Goal: Task Accomplishment & Management: Complete application form

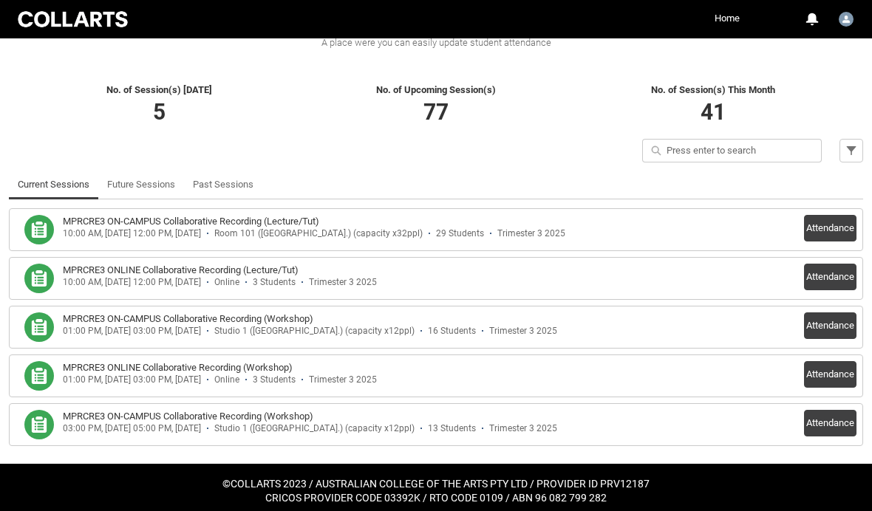
scroll to position [315, 0]
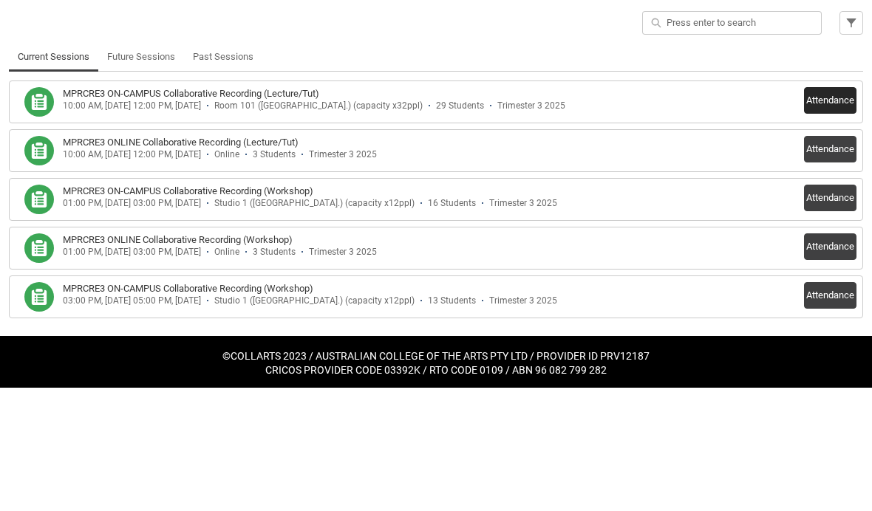
click at [831, 211] on button "Attendance" at bounding box center [830, 224] width 52 height 27
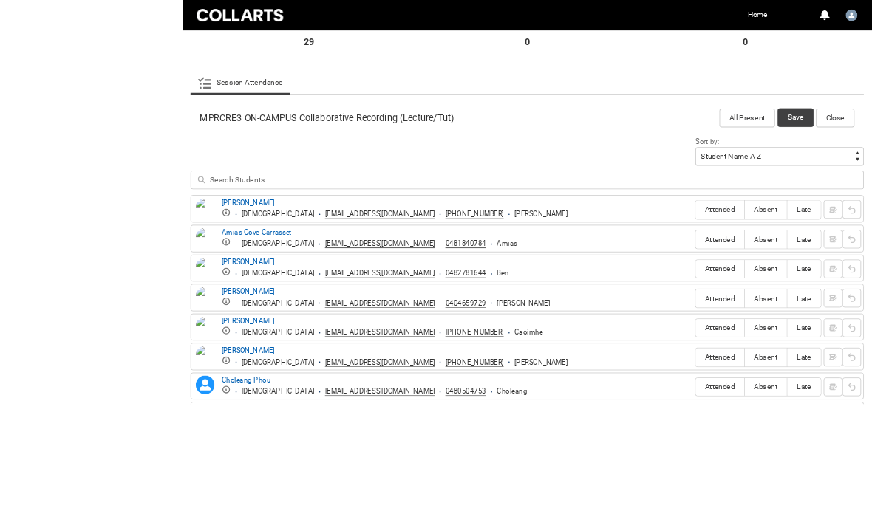
scroll to position [443, 0]
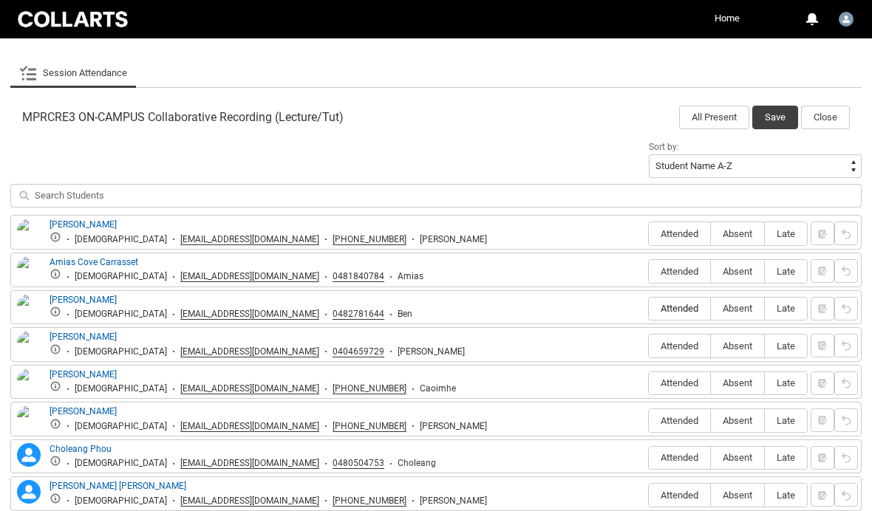
click at [672, 318] on label "Attended" at bounding box center [679, 309] width 61 height 23
click at [649, 309] on input "Attended" at bounding box center [648, 308] width 1 height 1
type lightning-radio-group "Attended"
radio input "true"
click at [679, 352] on label "Attended" at bounding box center [679, 346] width 61 height 23
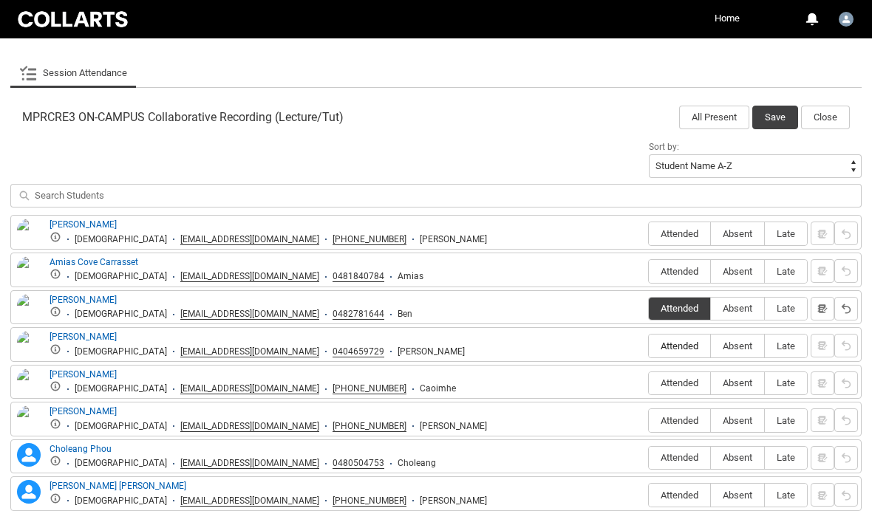
click at [649, 347] on input "Attended" at bounding box center [648, 346] width 1 height 1
type lightning-radio-group "Attended"
radio input "true"
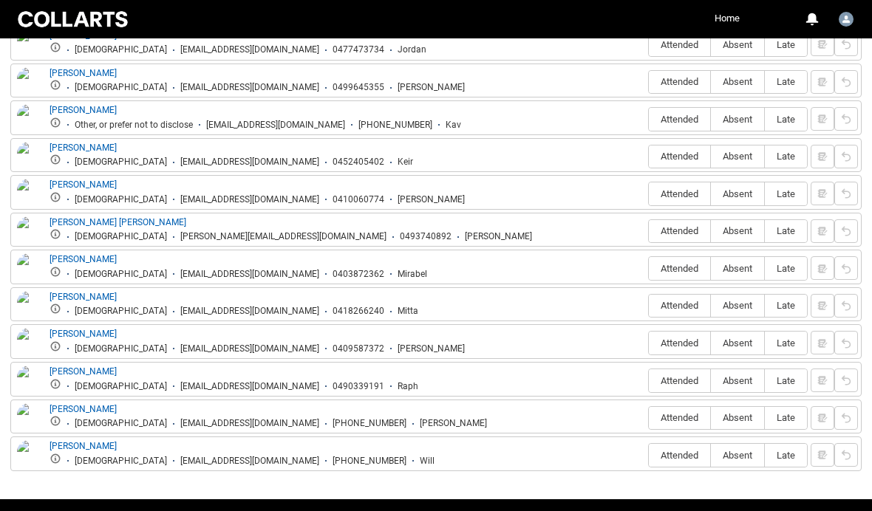
scroll to position [1308, 0]
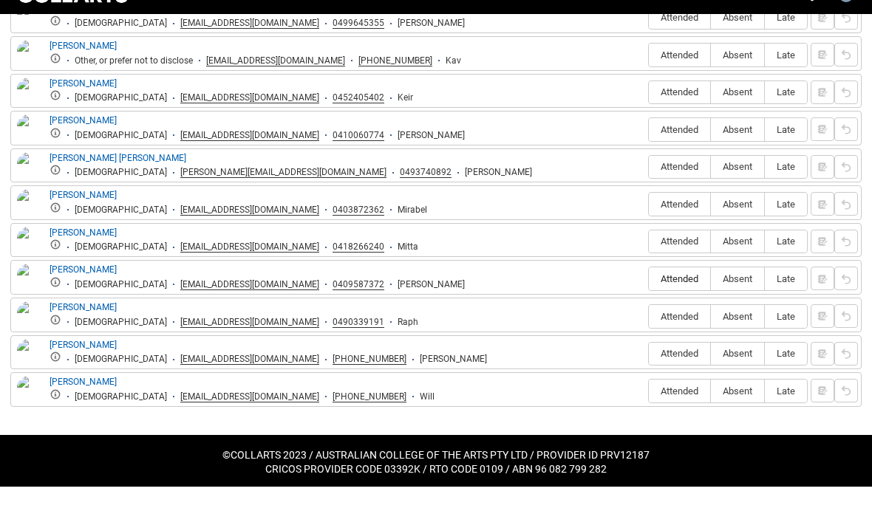
click at [686, 298] on span "Attended" at bounding box center [679, 303] width 61 height 11
click at [649, 303] on input "Attended" at bounding box center [648, 303] width 1 height 1
type lightning-radio-group "Attended"
radio input "true"
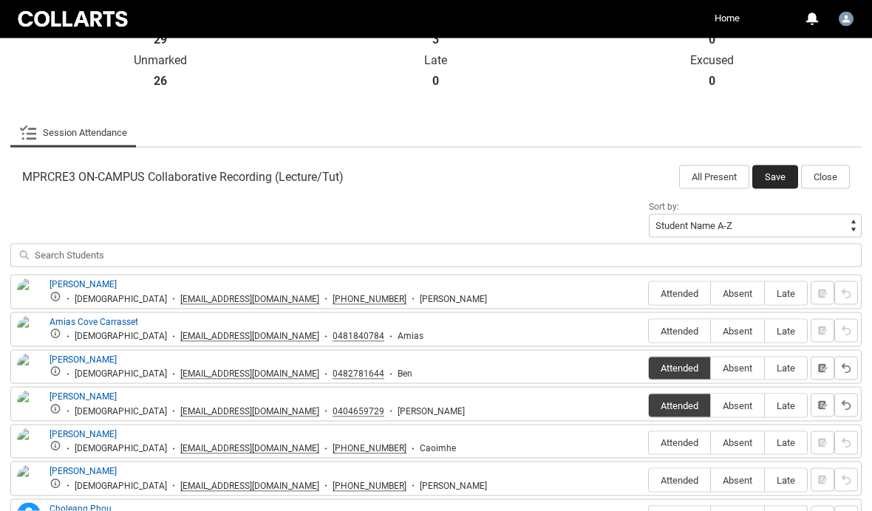
click at [777, 180] on button "Save" at bounding box center [775, 178] width 46 height 24
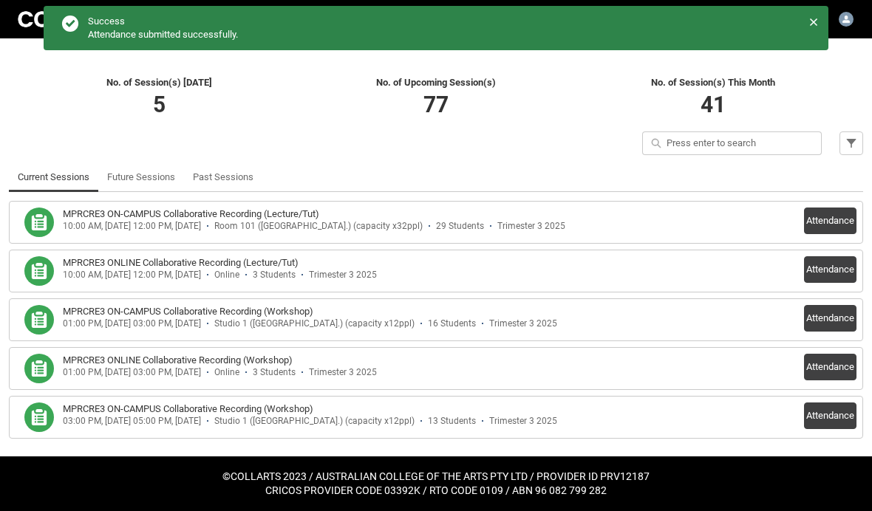
scroll to position [315, 0]
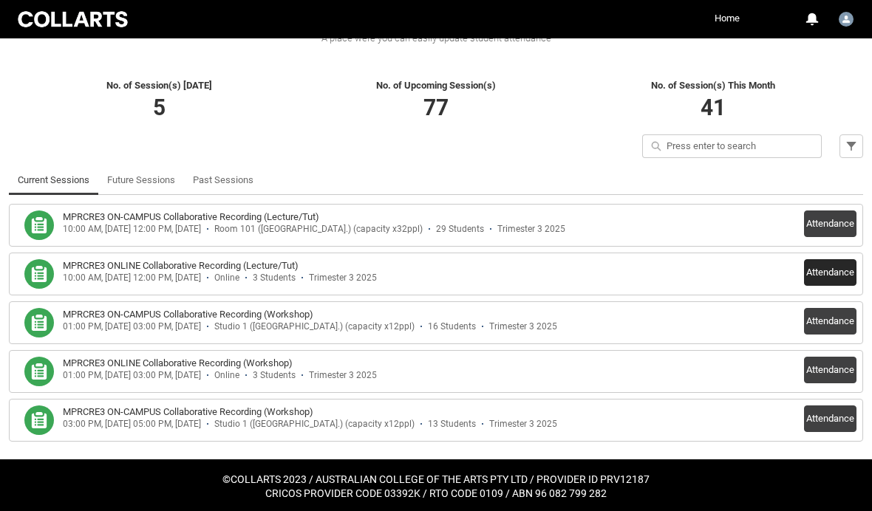
click at [844, 277] on button "Attendance" at bounding box center [830, 272] width 52 height 27
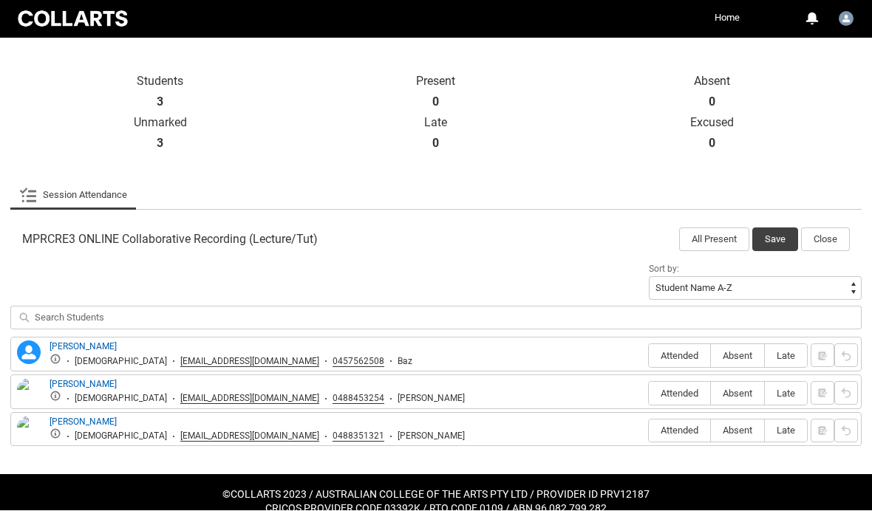
scroll to position [337, 0]
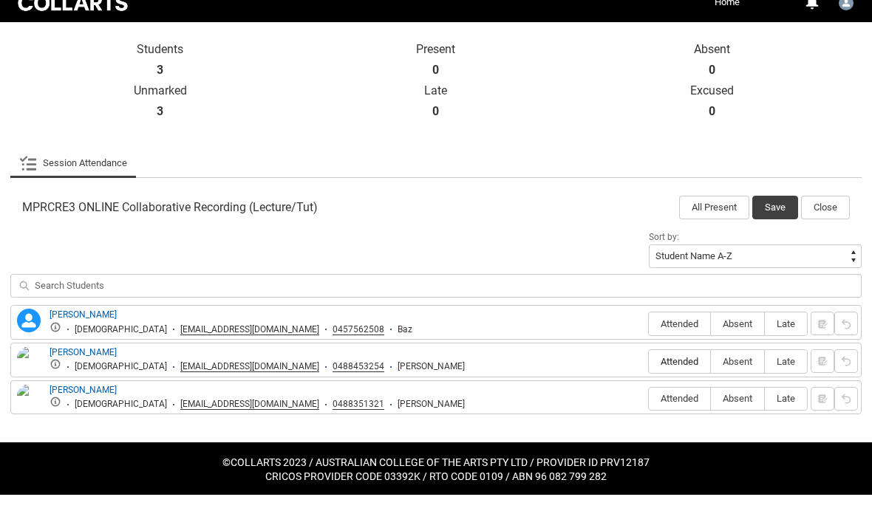
click at [680, 372] on span "Attended" at bounding box center [679, 377] width 61 height 11
click at [649, 378] on input "Attended" at bounding box center [648, 378] width 1 height 1
type lightning-radio-group "Attended"
radio input "true"
click at [781, 212] on button "Save" at bounding box center [775, 224] width 46 height 24
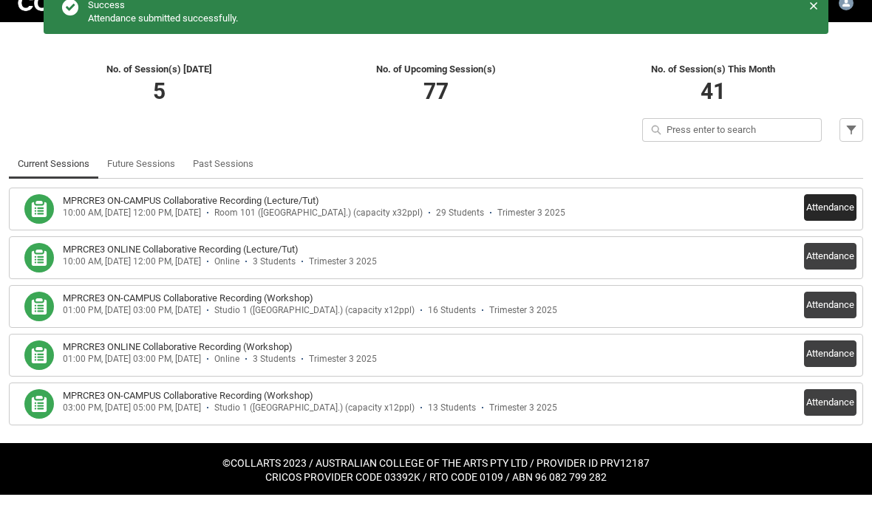
click at [838, 211] on button "Attendance" at bounding box center [830, 224] width 52 height 27
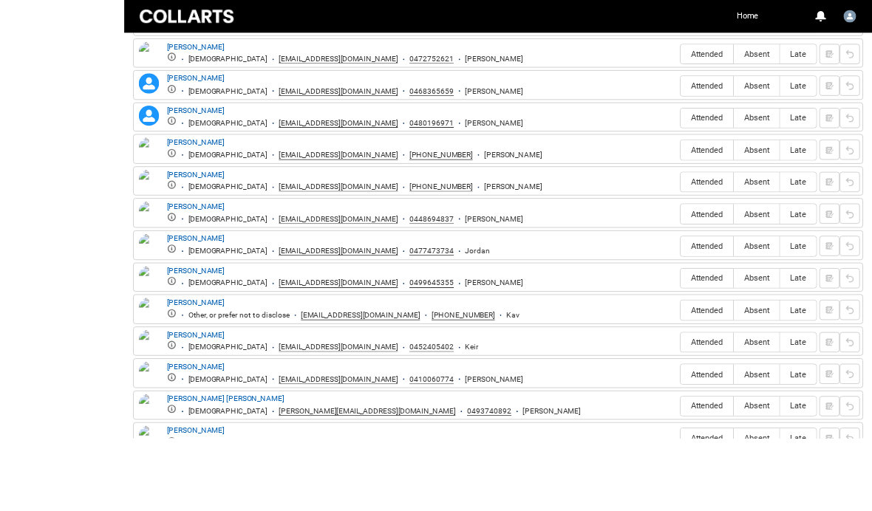
scroll to position [1093, 0]
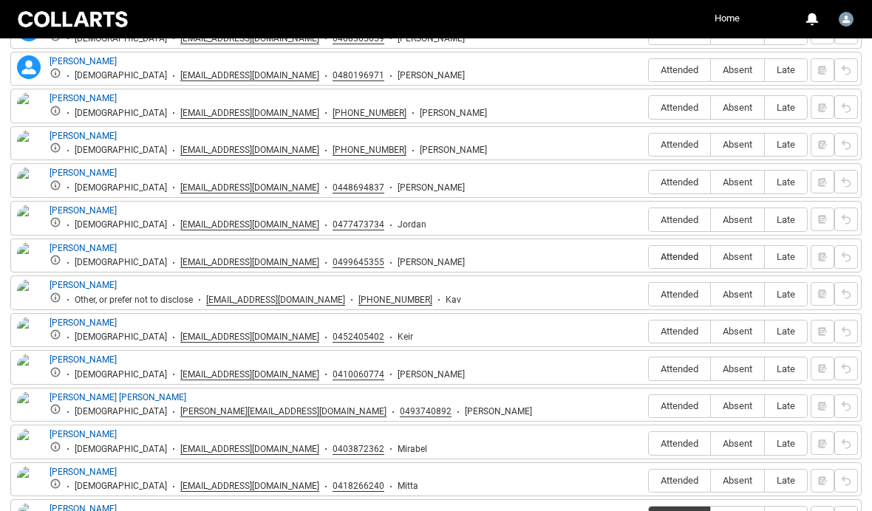
click at [695, 255] on span "Attended" at bounding box center [679, 256] width 61 height 11
click at [649, 256] on input "Attended" at bounding box center [648, 256] width 1 height 1
type lightning-radio-group "Attended"
radio input "true"
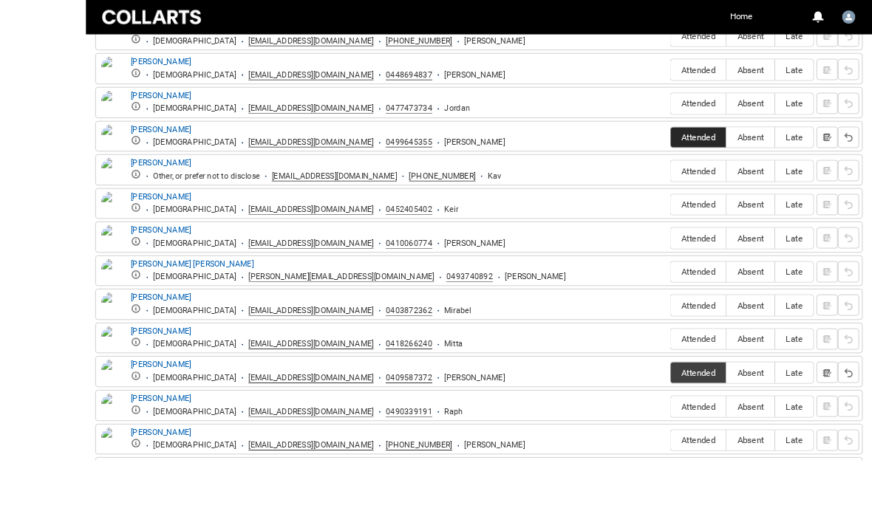
scroll to position [1241, 0]
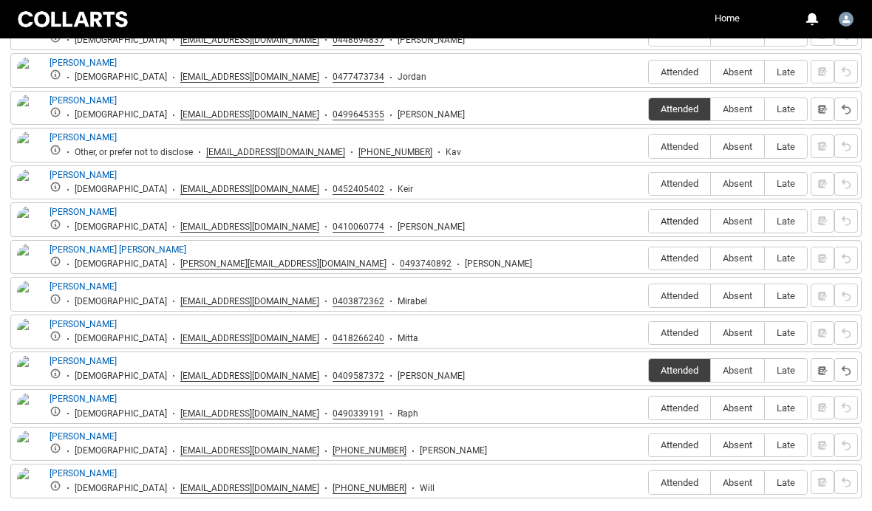
click at [667, 231] on label "Attended" at bounding box center [679, 221] width 61 height 23
click at [649, 222] on input "Attended" at bounding box center [648, 221] width 1 height 1
type lightning-radio-group "Attended"
radio input "true"
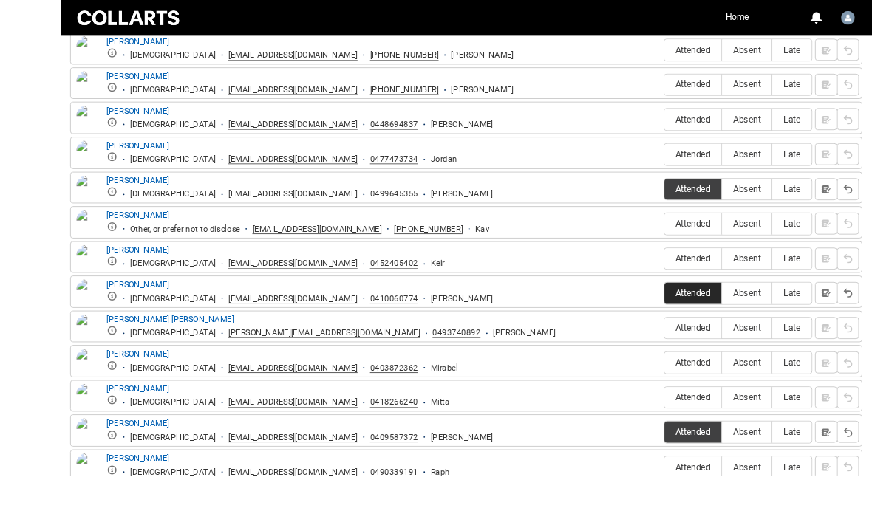
scroll to position [1238, 0]
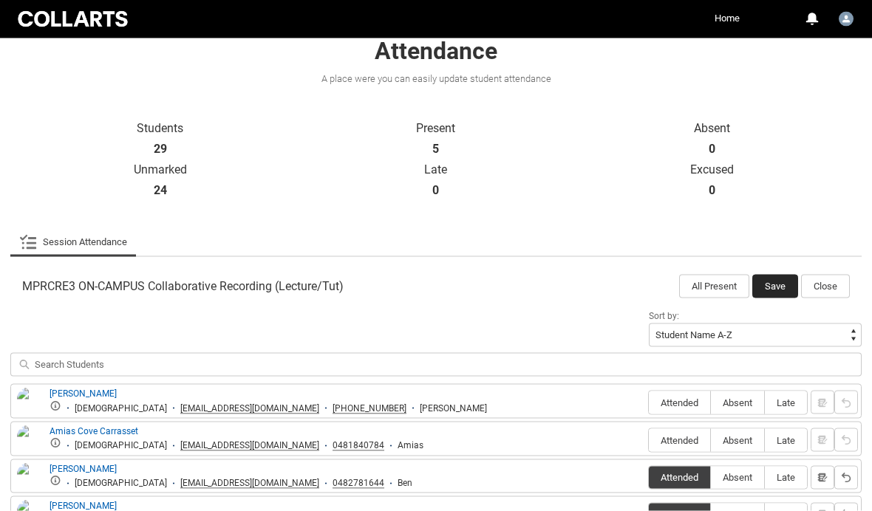
click at [774, 286] on button "Save" at bounding box center [775, 287] width 46 height 24
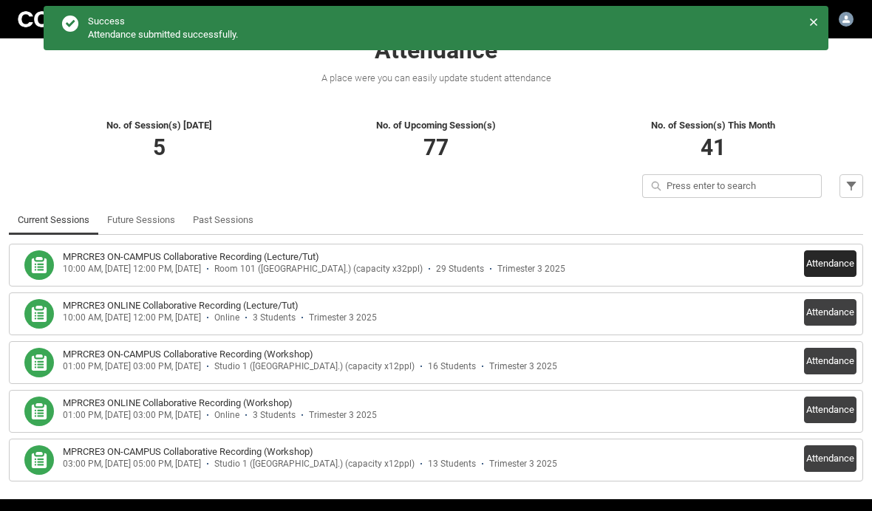
click at [836, 253] on button "Attendance" at bounding box center [830, 263] width 52 height 27
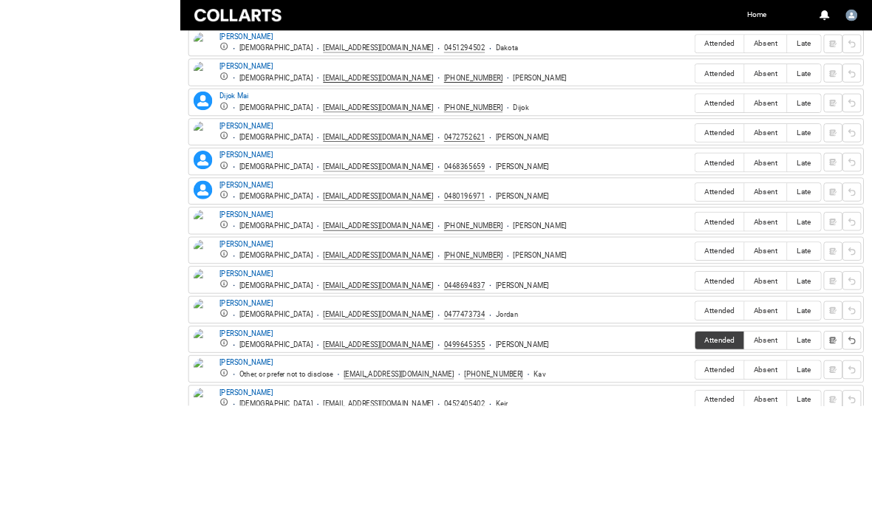
scroll to position [952, 0]
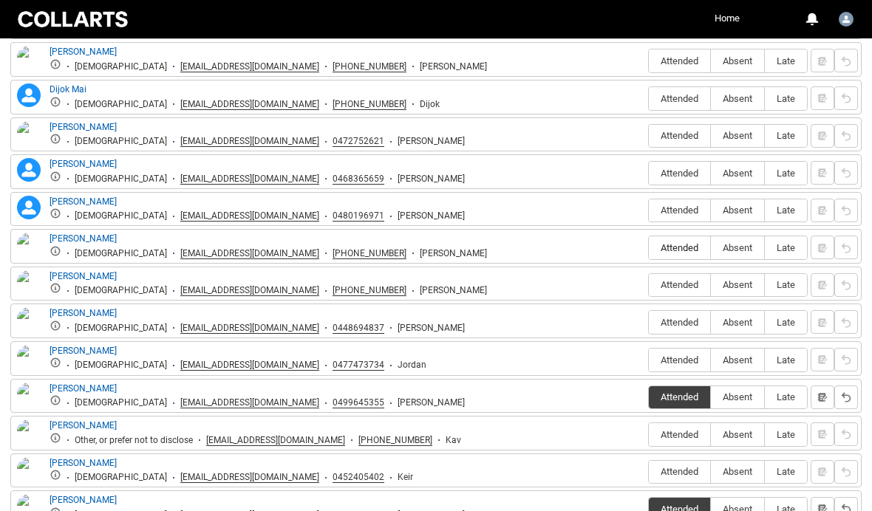
click at [685, 250] on span "Attended" at bounding box center [679, 247] width 61 height 11
click at [649, 248] on input "Attended" at bounding box center [648, 248] width 1 height 1
type lightning-radio-group "Attended"
radio input "true"
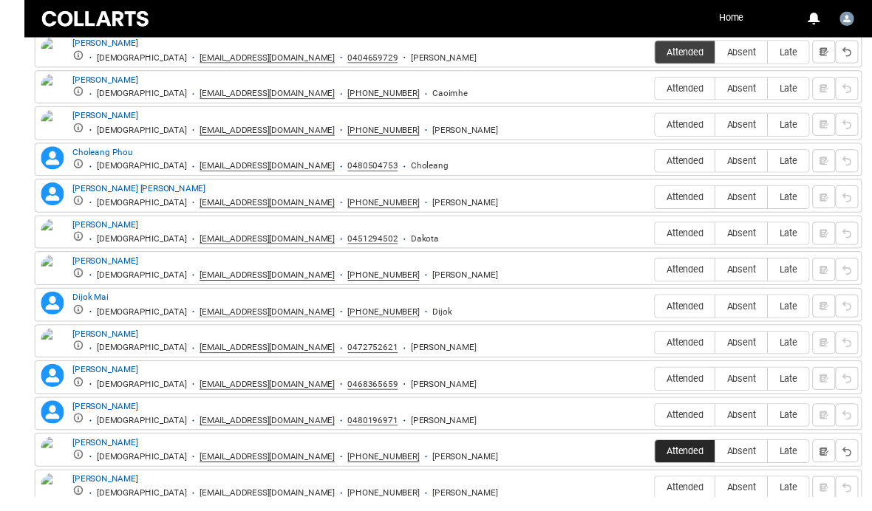
scroll to position [766, 0]
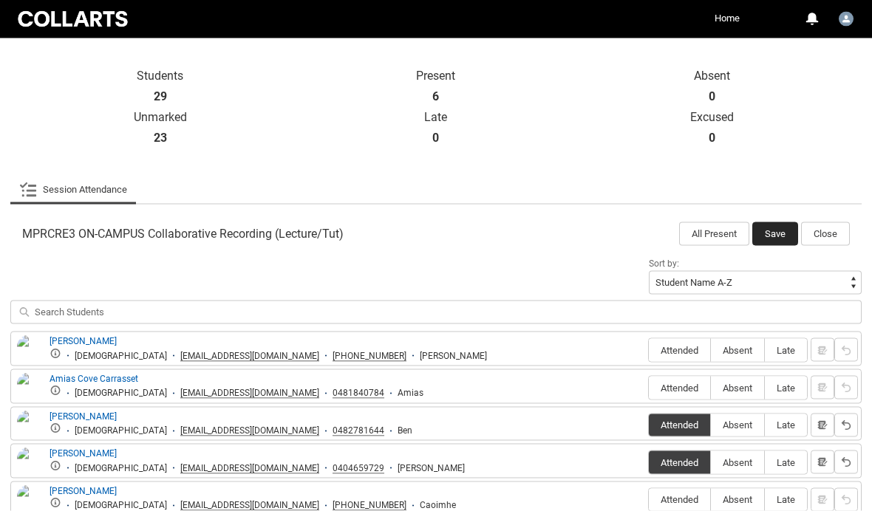
click at [774, 232] on button "Save" at bounding box center [775, 234] width 46 height 24
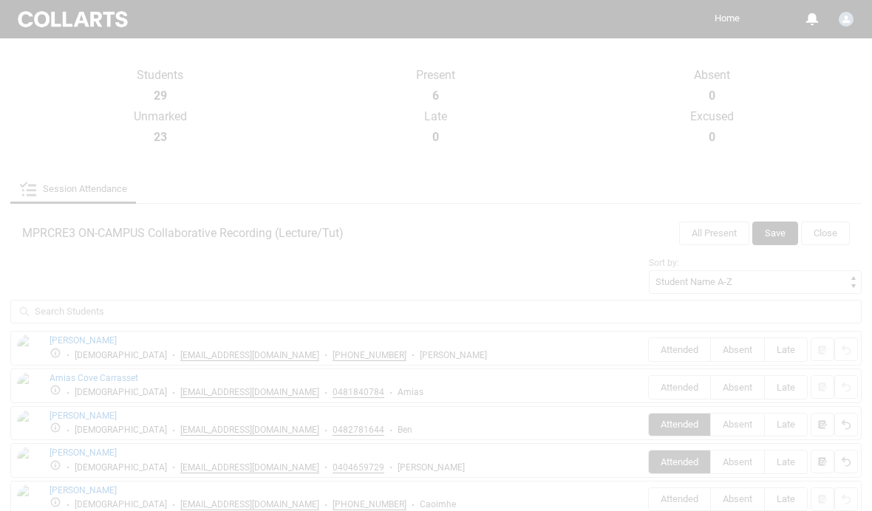
scroll to position [315, 0]
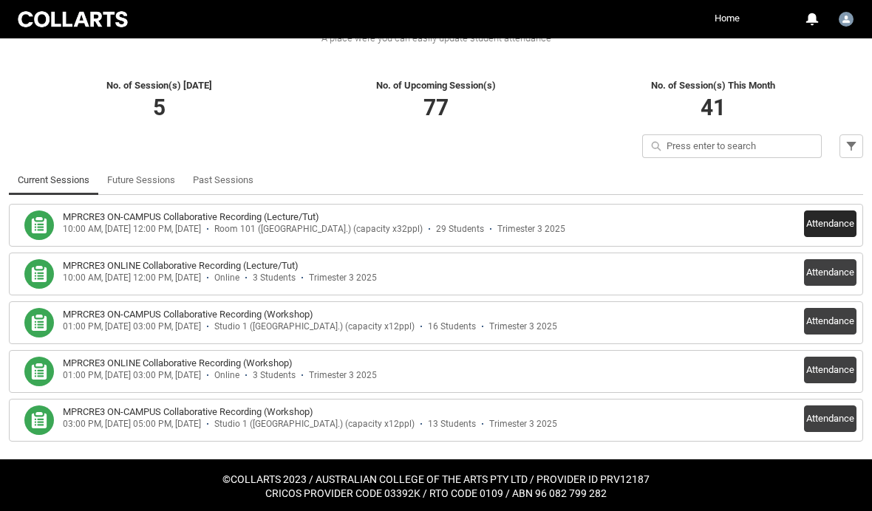
click at [831, 218] on button "Attendance" at bounding box center [830, 224] width 52 height 27
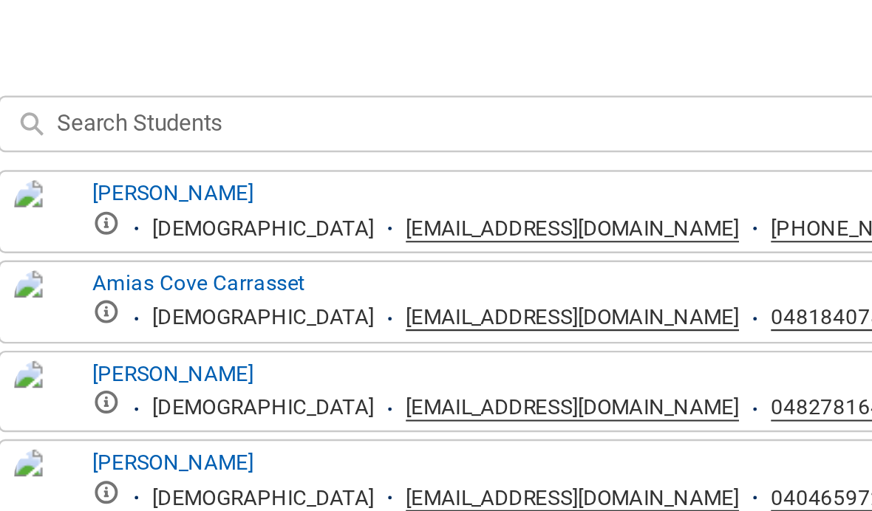
scroll to position [314, 0]
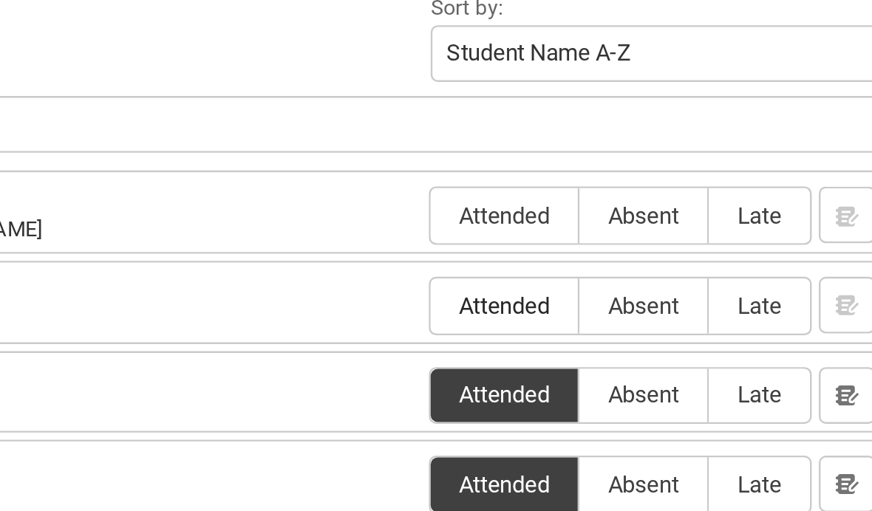
click at [649, 395] on span "Attended" at bounding box center [679, 400] width 61 height 11
click at [648, 401] on input "Attended" at bounding box center [648, 401] width 1 height 1
type lightning-radio-group "Attended"
radio input "true"
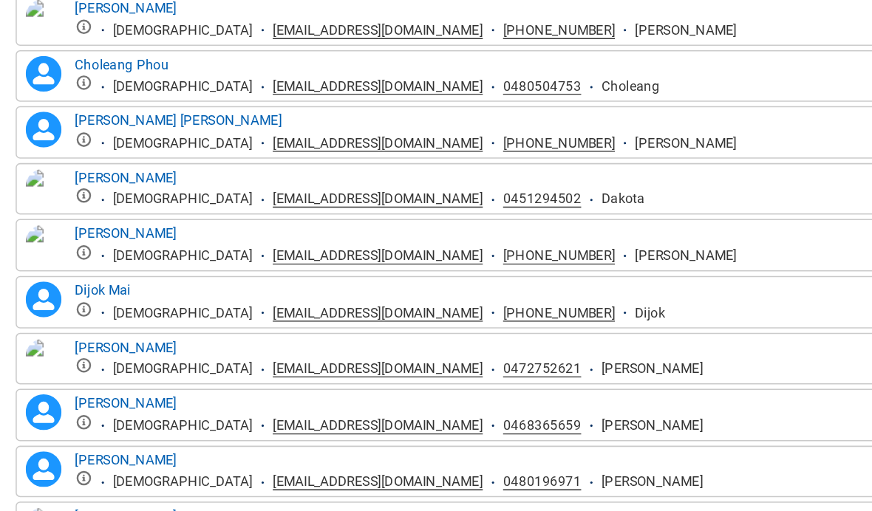
scroll to position [716, 0]
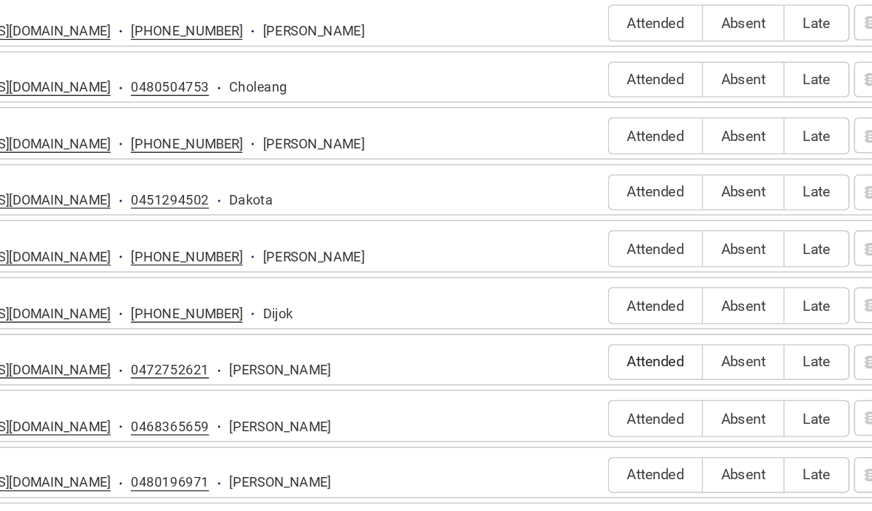
click at [649, 367] on span "Attended" at bounding box center [679, 372] width 61 height 11
click at [648, 372] on input "Attended" at bounding box center [648, 372] width 1 height 1
type lightning-radio-group "Attended"
radio input "true"
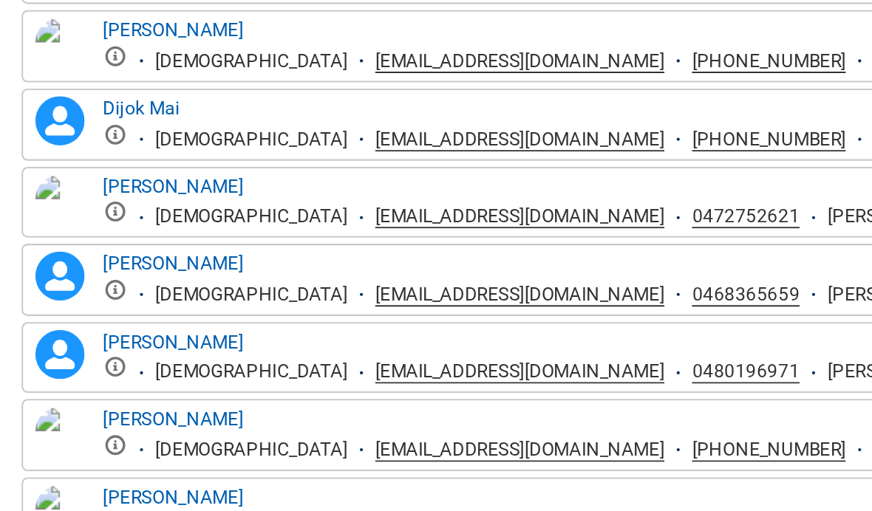
scroll to position [754, 0]
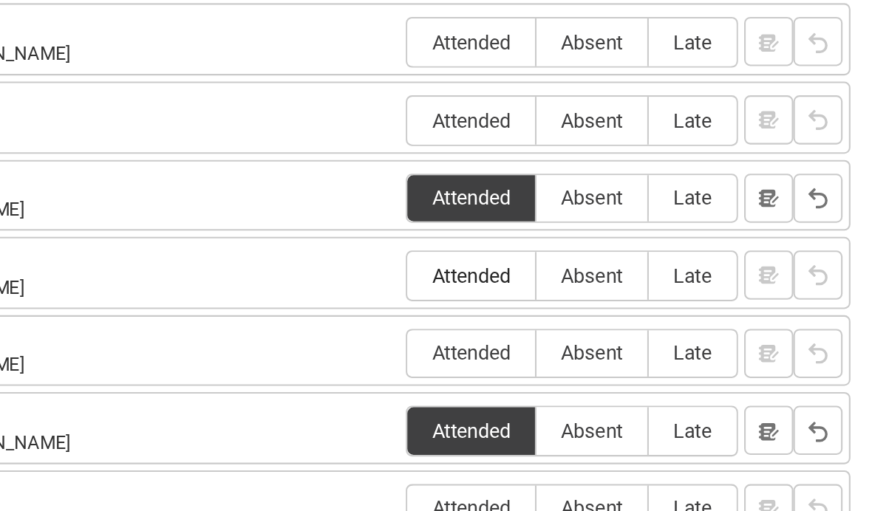
click at [649, 367] on span "Attended" at bounding box center [679, 372] width 61 height 11
click at [648, 372] on input "Attended" at bounding box center [648, 372] width 1 height 1
type lightning-radio-group "Attended"
radio input "true"
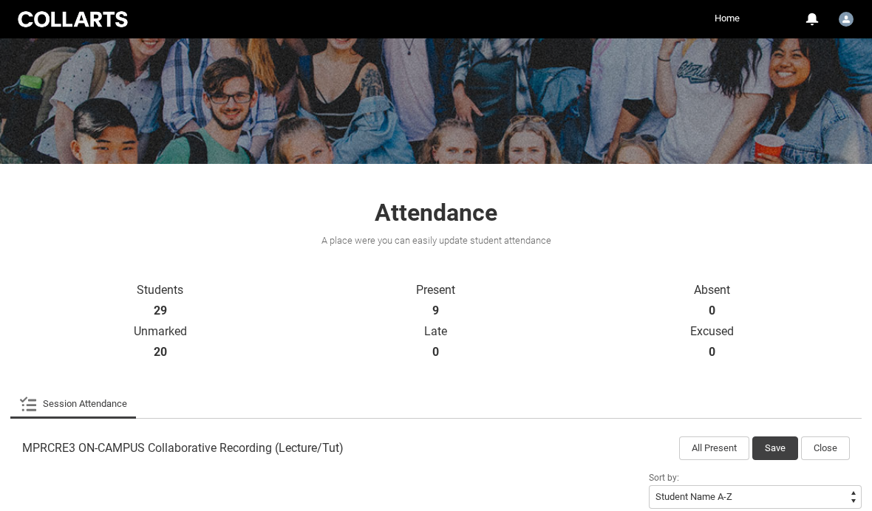
scroll to position [0, 0]
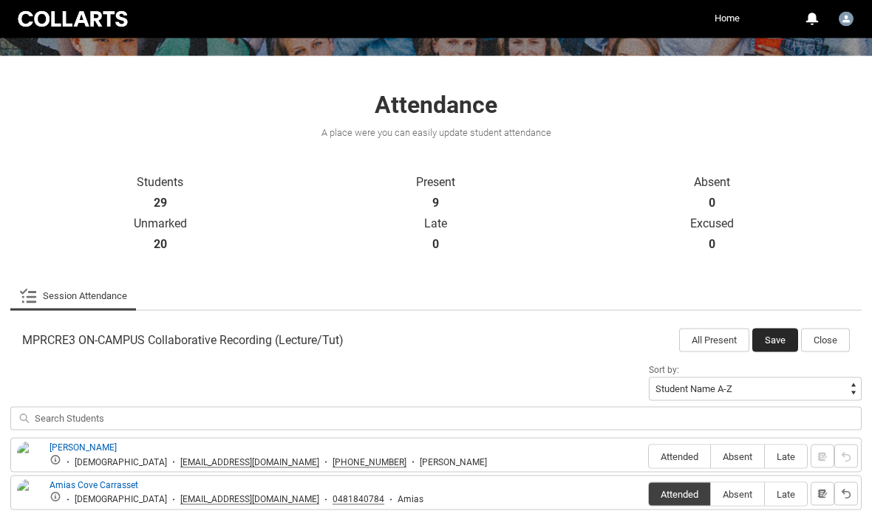
click at [777, 337] on button "Save" at bounding box center [775, 341] width 46 height 24
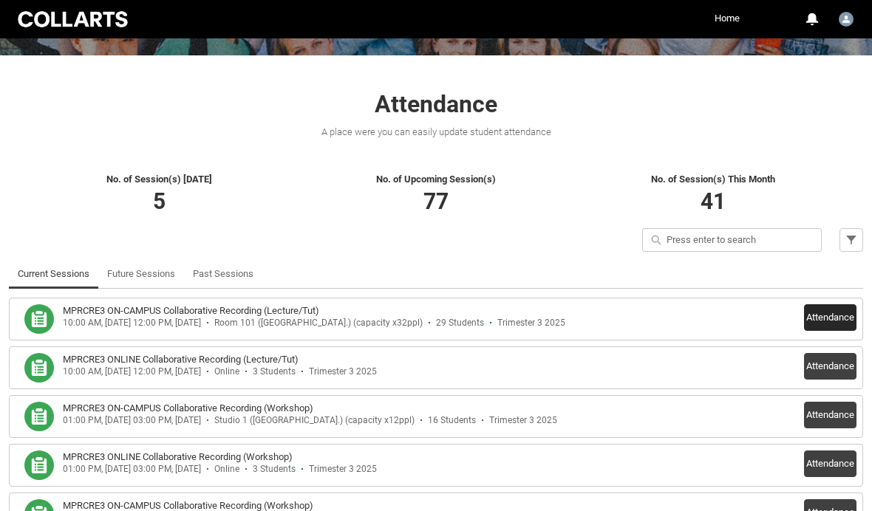
click at [815, 305] on button "Attendance" at bounding box center [830, 317] width 52 height 27
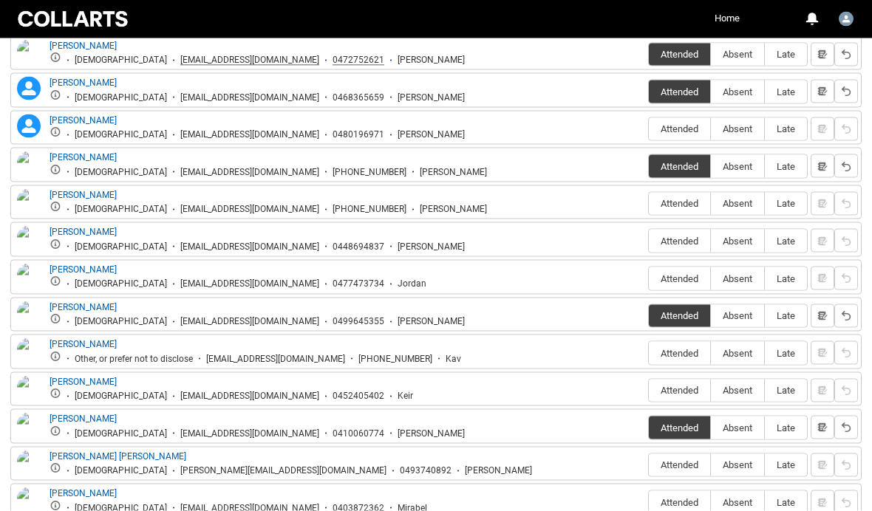
scroll to position [1035, 0]
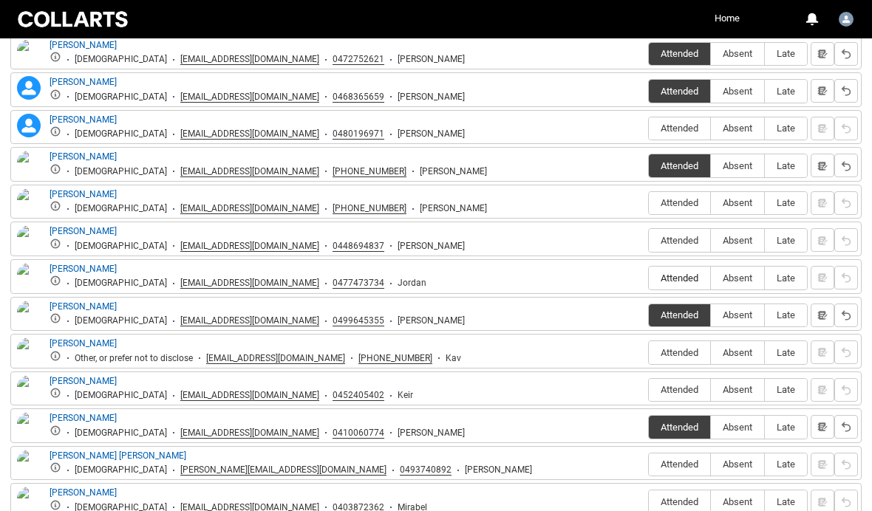
click at [680, 273] on span "Attended" at bounding box center [679, 278] width 61 height 11
click at [649, 278] on input "Attended" at bounding box center [648, 278] width 1 height 1
type lightning-radio-group "Attended"
radio input "true"
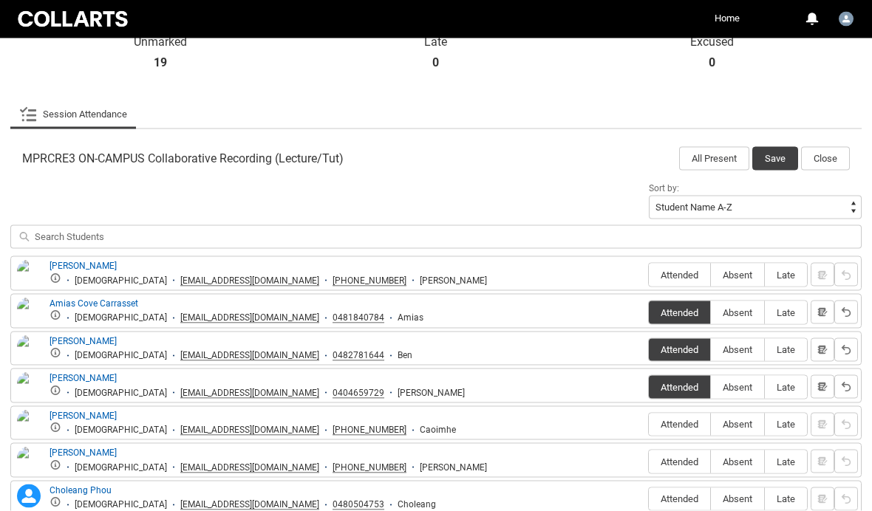
scroll to position [383, 0]
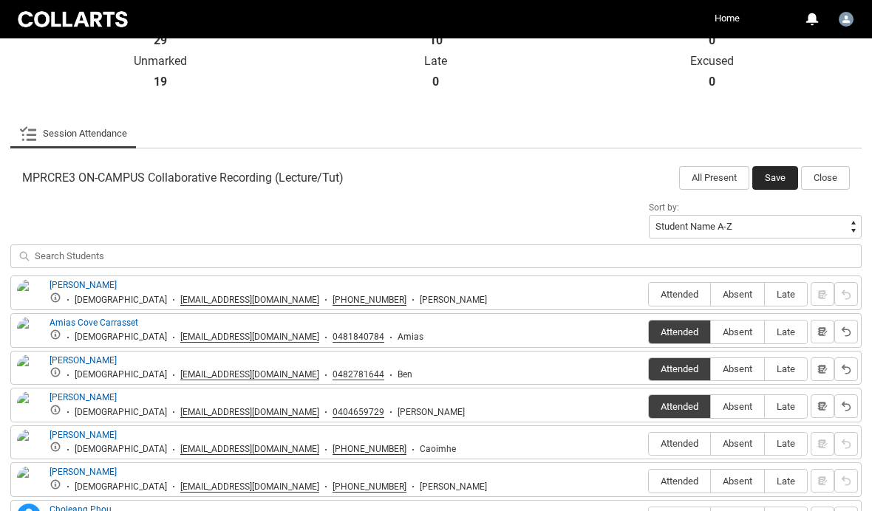
click at [780, 171] on button "Save" at bounding box center [775, 178] width 46 height 24
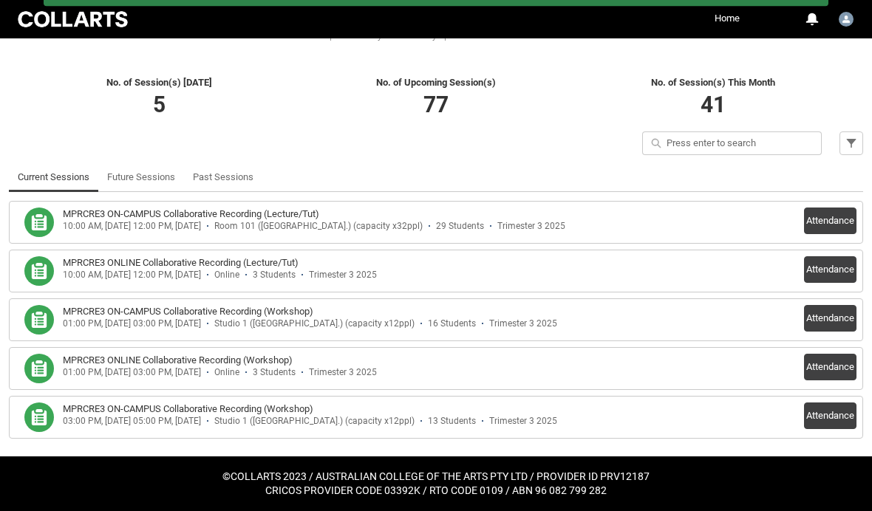
scroll to position [315, 0]
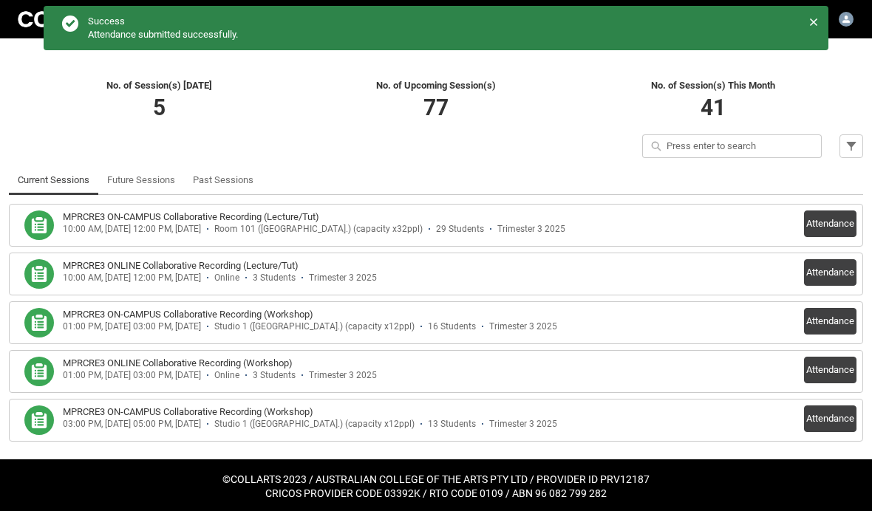
click at [827, 204] on li "MPRCRE3 ON-CAMPUS Collaborative Recording (Lecture/Tut) 10:00 AM, [DATE] 12:00 …" at bounding box center [436, 225] width 854 height 43
click at [841, 216] on button "Attendance" at bounding box center [830, 224] width 52 height 27
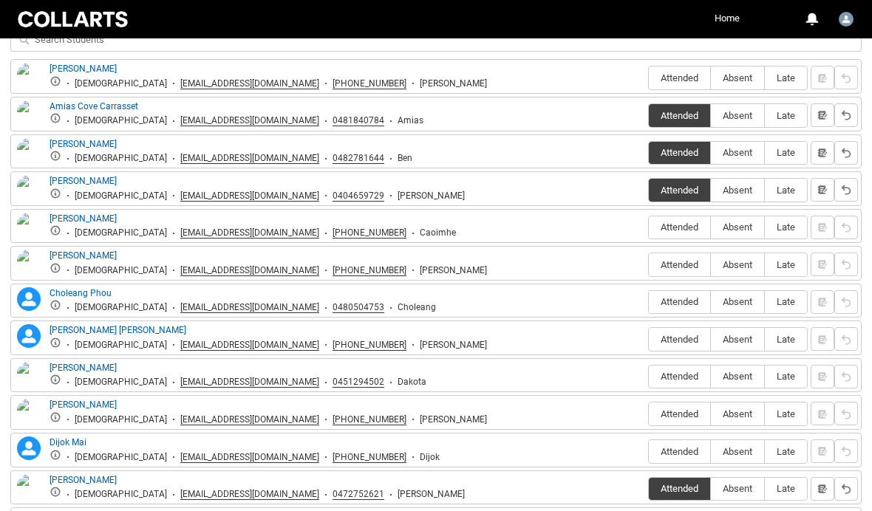
scroll to position [593, 0]
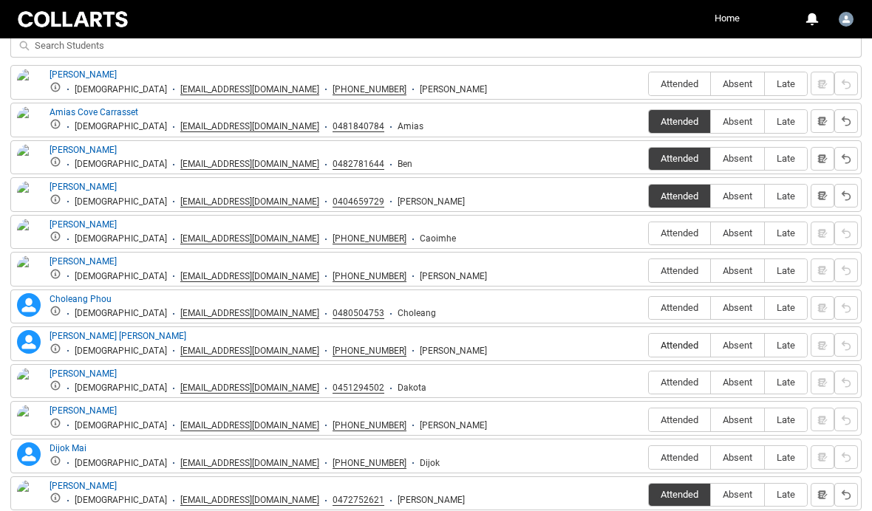
click at [675, 349] on span "Attended" at bounding box center [679, 345] width 61 height 11
click at [649, 346] on input "Attended" at bounding box center [648, 345] width 1 height 1
type lightning-radio-group "Attended"
radio input "true"
click at [691, 426] on label "Attended" at bounding box center [679, 420] width 61 height 23
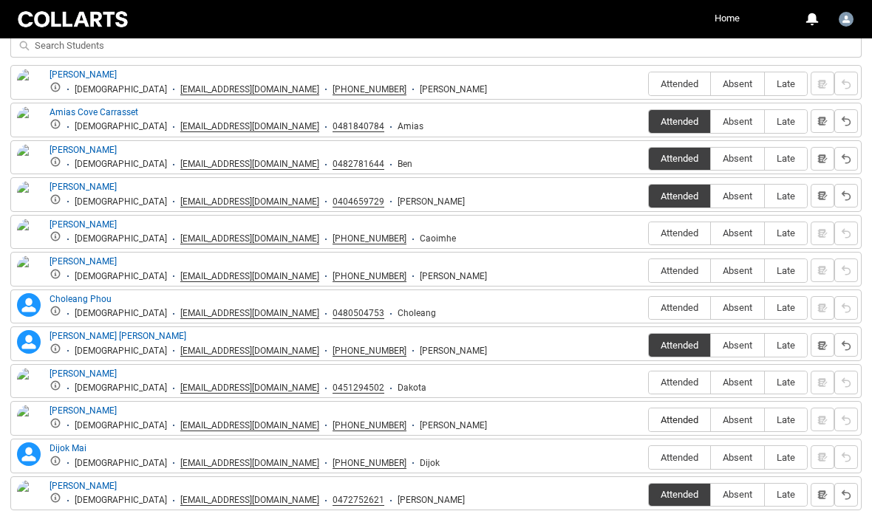
click at [649, 420] on input "Attended" at bounding box center [648, 420] width 1 height 1
type lightning-radio-group "Attended"
radio input "true"
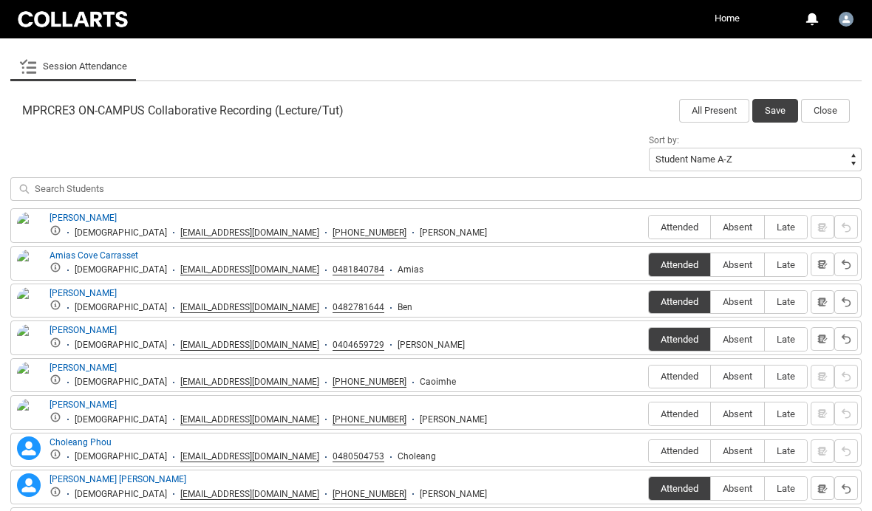
scroll to position [421, 0]
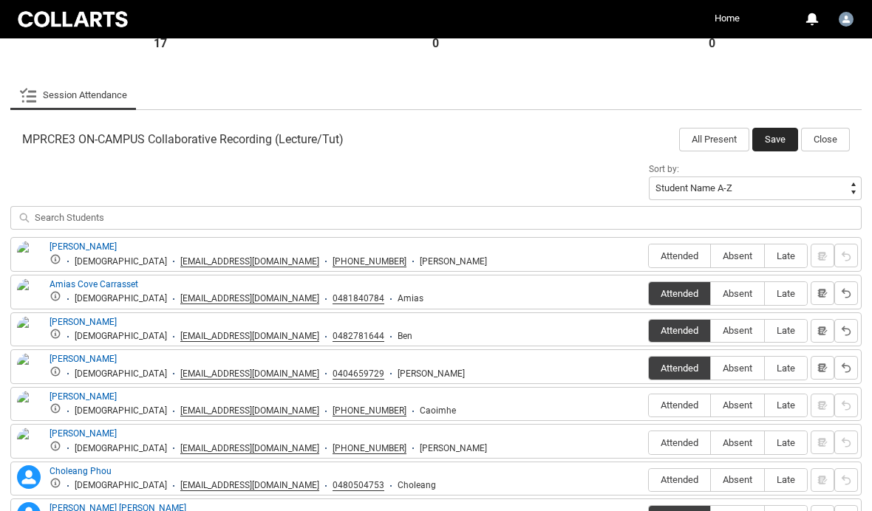
click at [777, 144] on button "Save" at bounding box center [775, 140] width 46 height 24
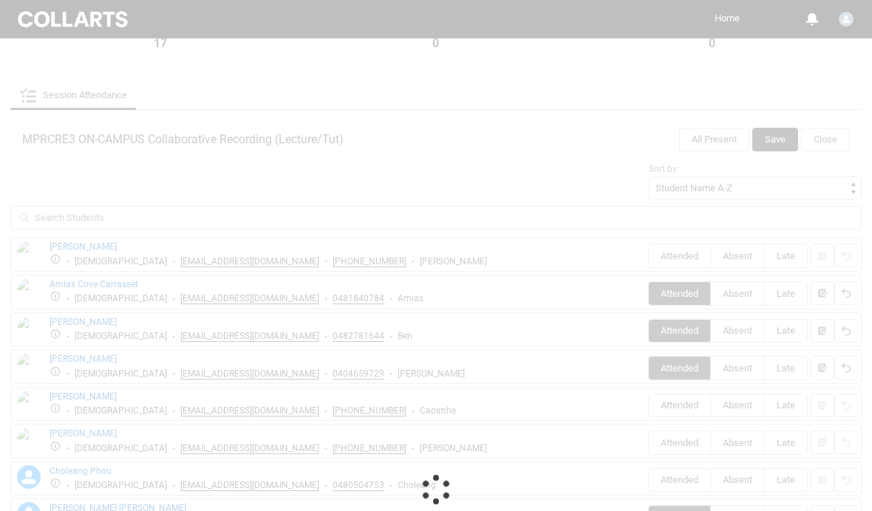
scroll to position [315, 0]
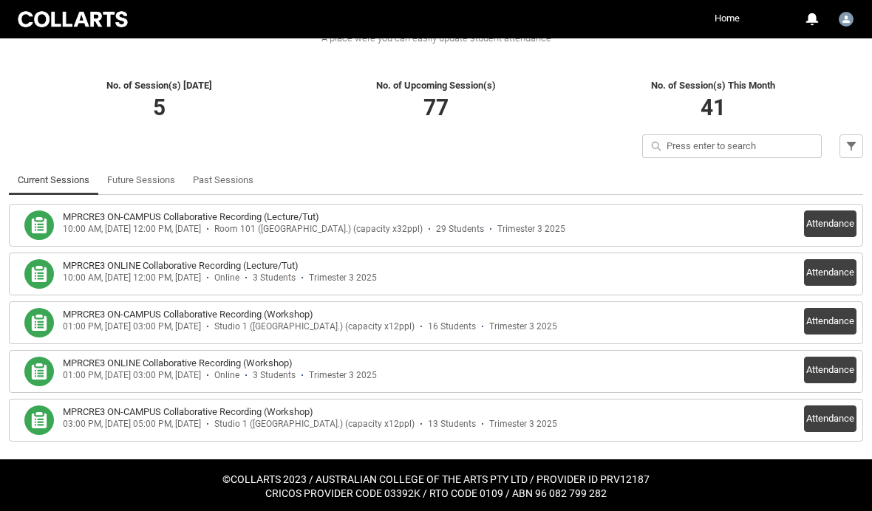
click at [820, 204] on li "MPRCRE3 ON-CAMPUS Collaborative Recording (Lecture/Tut) 10:00 AM, [DATE] 12:00 …" at bounding box center [436, 225] width 854 height 43
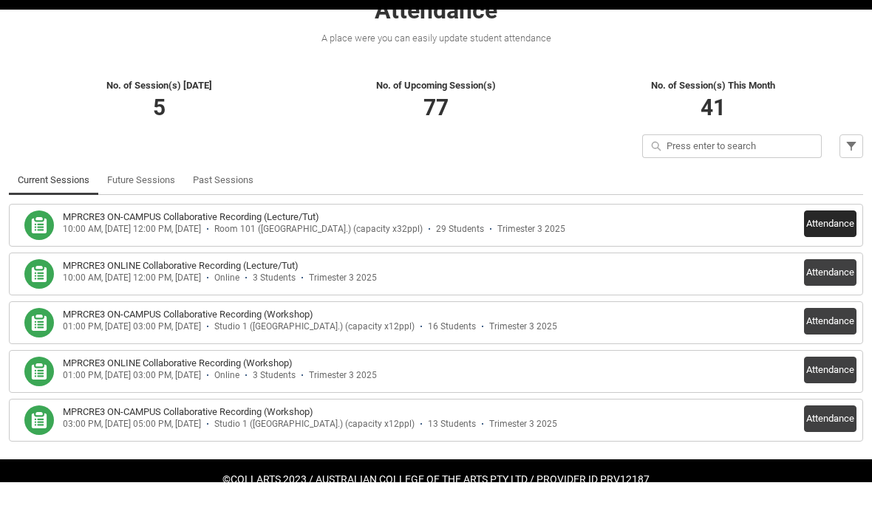
click at [822, 239] on button "Attendance" at bounding box center [830, 252] width 52 height 27
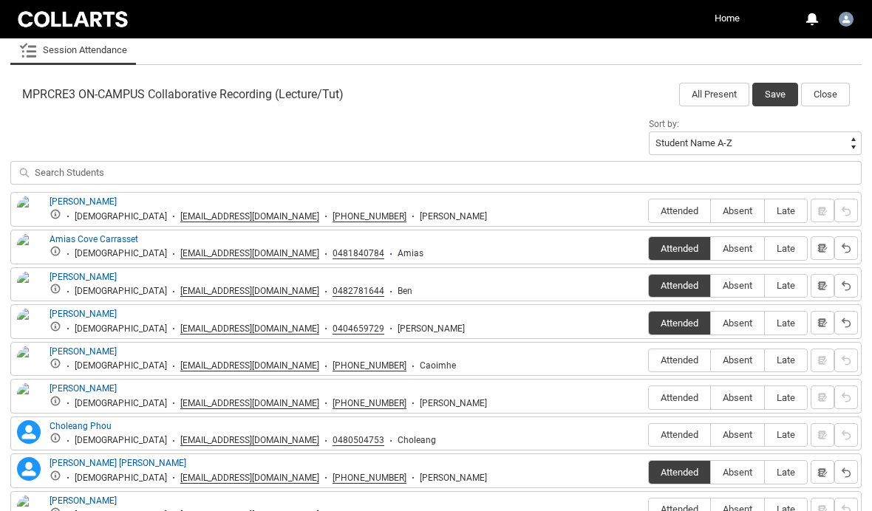
scroll to position [493, 0]
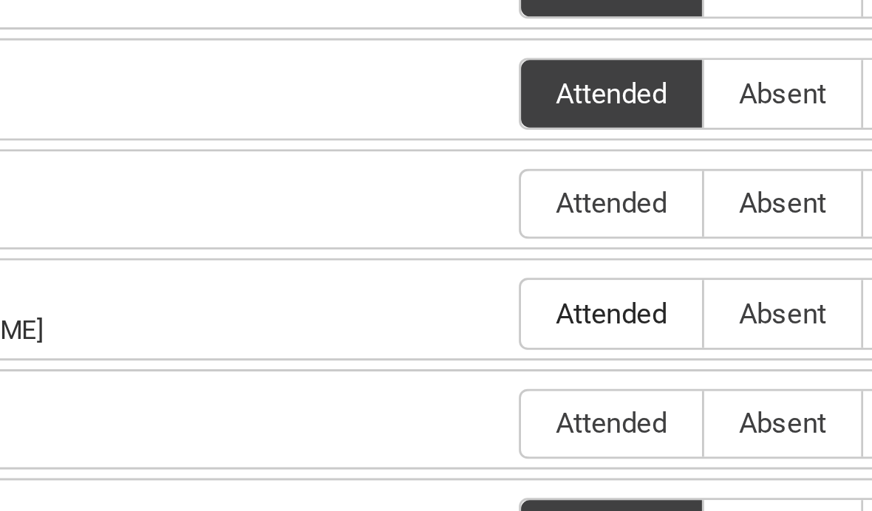
click at [649, 366] on span "Attended" at bounding box center [679, 371] width 61 height 11
click at [648, 371] on input "Attended" at bounding box center [648, 371] width 1 height 1
type lightning-radio-group "Attended"
radio input "true"
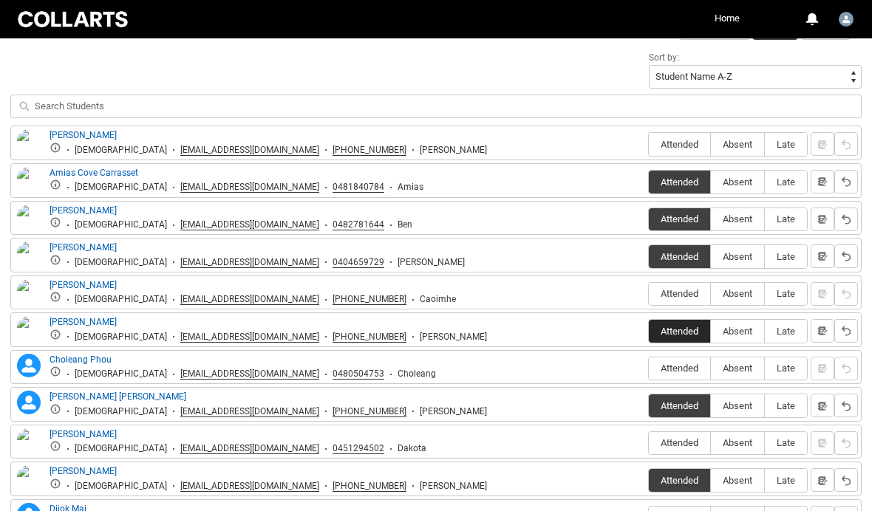
scroll to position [532, 0]
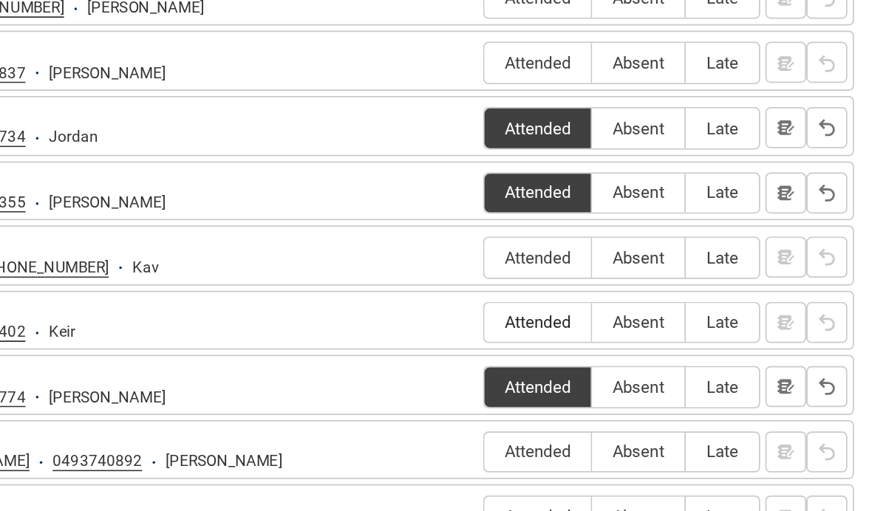
click at [649, 362] on span "Attended" at bounding box center [679, 367] width 61 height 11
click at [648, 367] on input "Attended" at bounding box center [648, 367] width 1 height 1
type lightning-radio-group "Attended"
radio input "true"
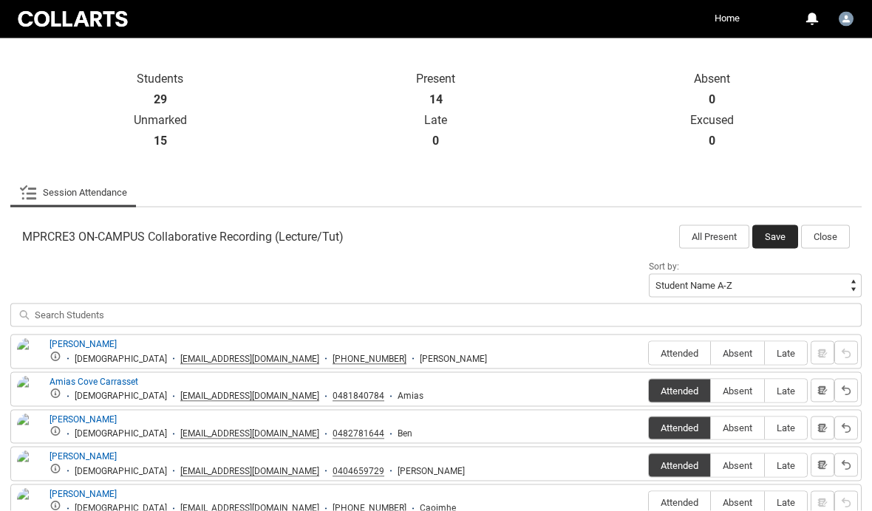
click at [785, 230] on button "Save" at bounding box center [775, 237] width 46 height 24
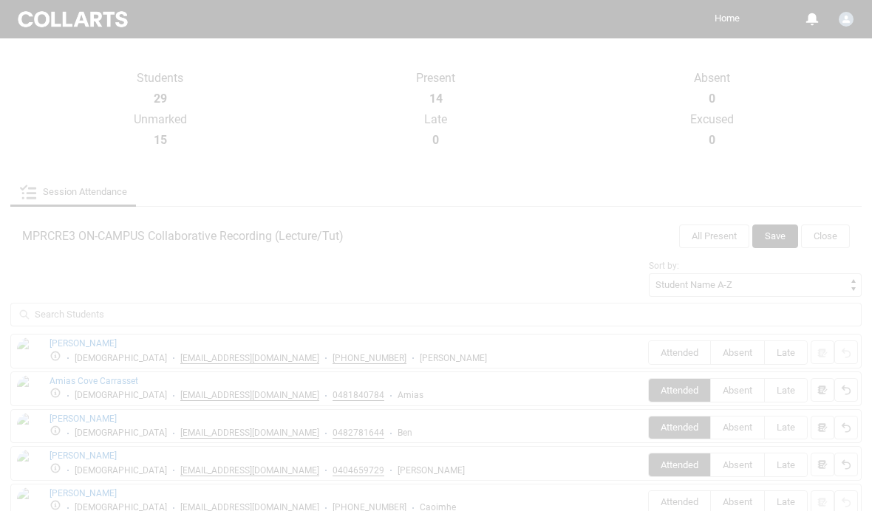
scroll to position [315, 0]
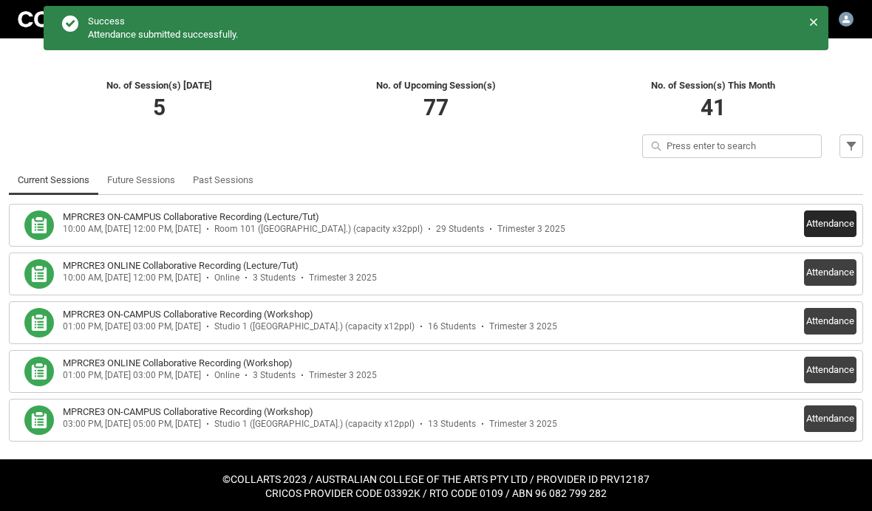
click at [837, 216] on button "Attendance" at bounding box center [830, 224] width 52 height 27
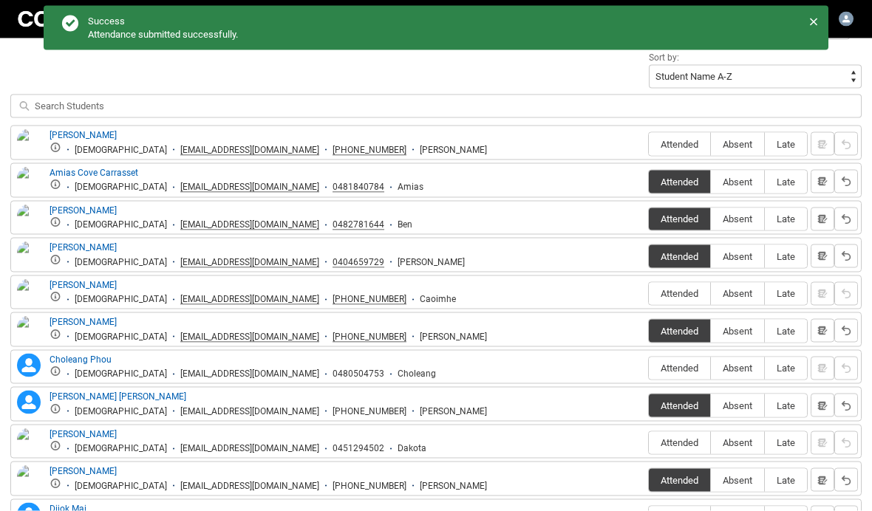
scroll to position [534, 0]
